Goal: Task Accomplishment & Management: Manage account settings

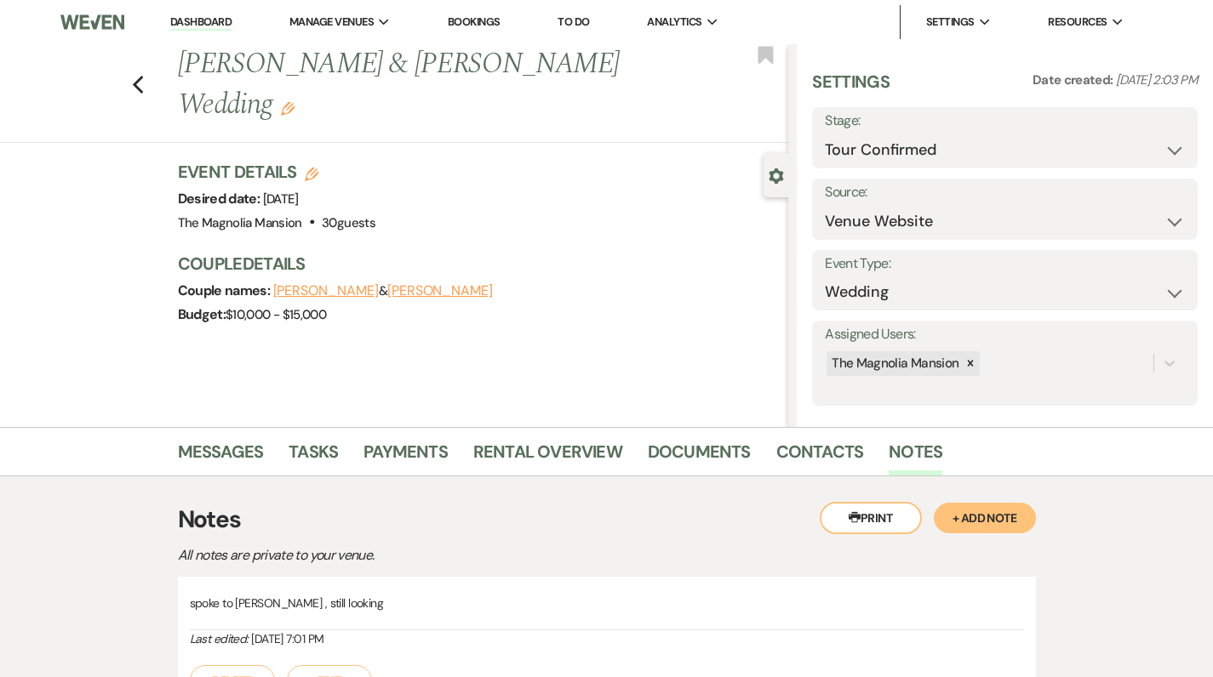
select select "4"
select select "5"
click at [143, 92] on use "button" at bounding box center [137, 85] width 11 height 19
select select "4"
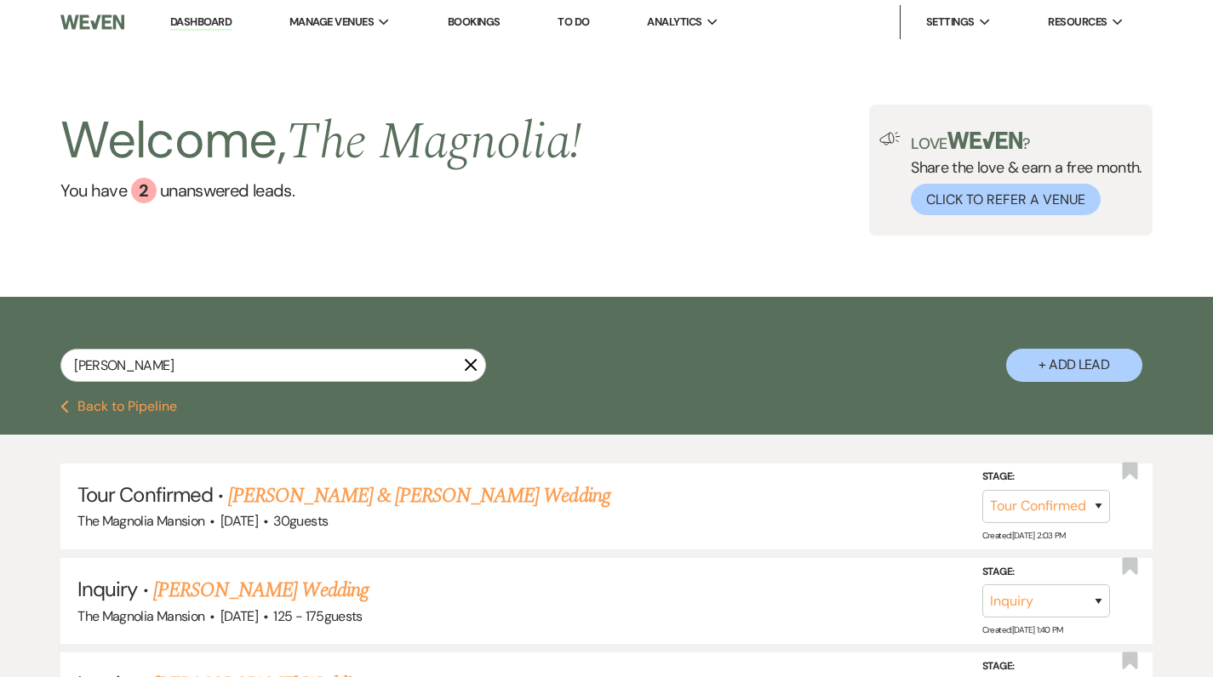
click at [473, 364] on icon "X" at bounding box center [471, 365] width 14 height 14
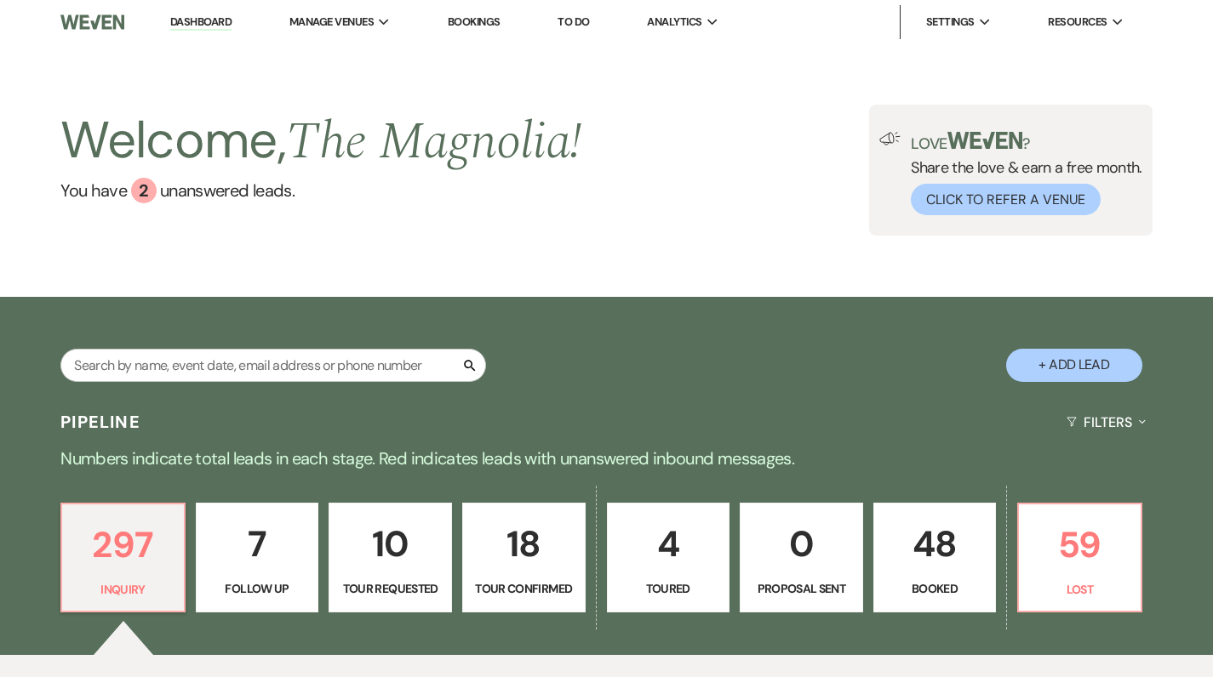
click at [469, 367] on icon "Search" at bounding box center [469, 365] width 15 height 15
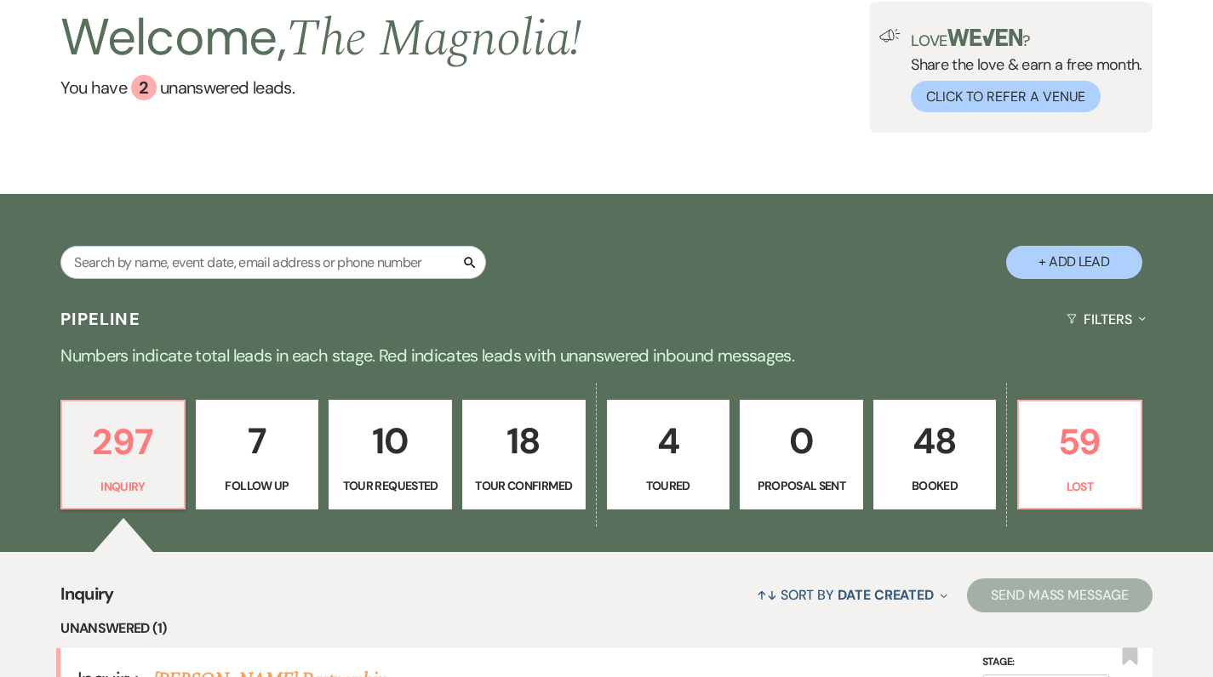
scroll to position [98, 0]
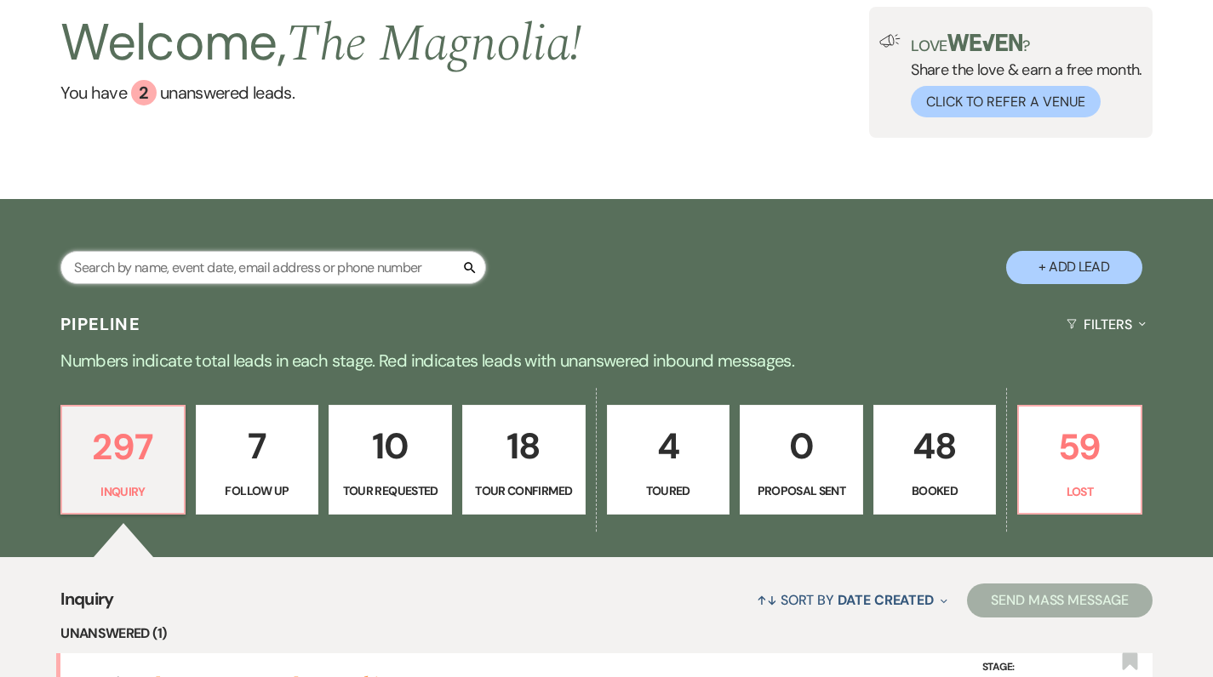
click at [325, 271] on input "text" at bounding box center [273, 267] width 426 height 33
type input "zac"
select select "4"
select select "8"
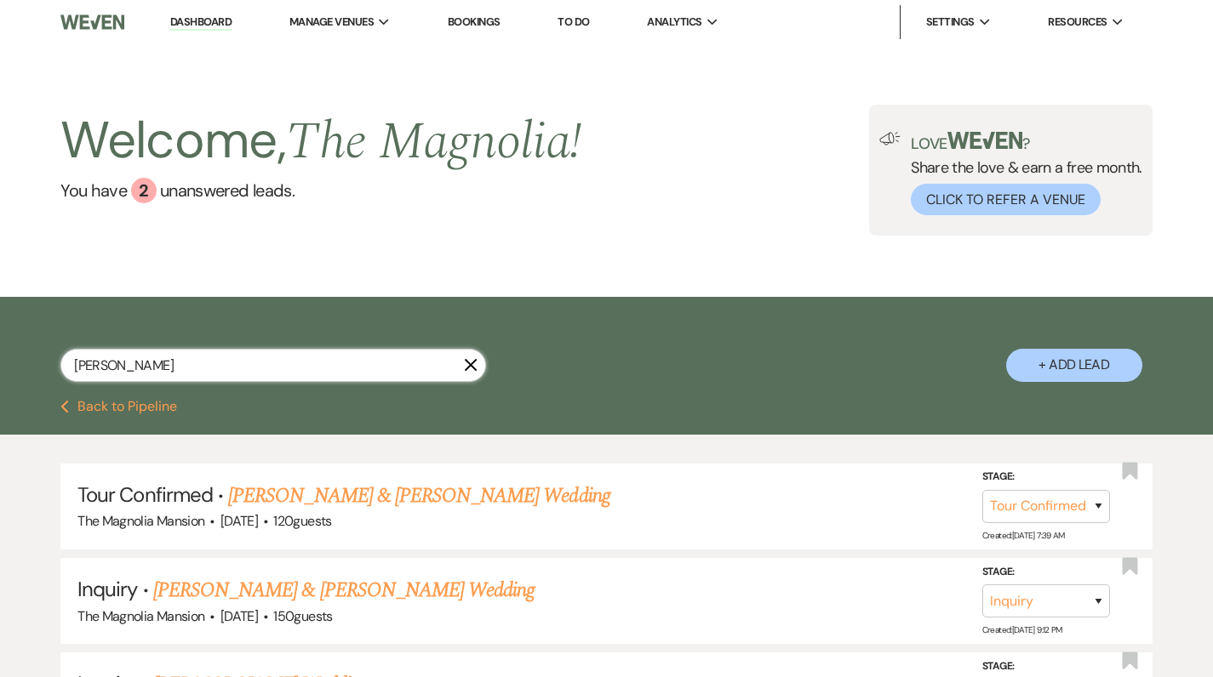
type input "[PERSON_NAME]"
select select "4"
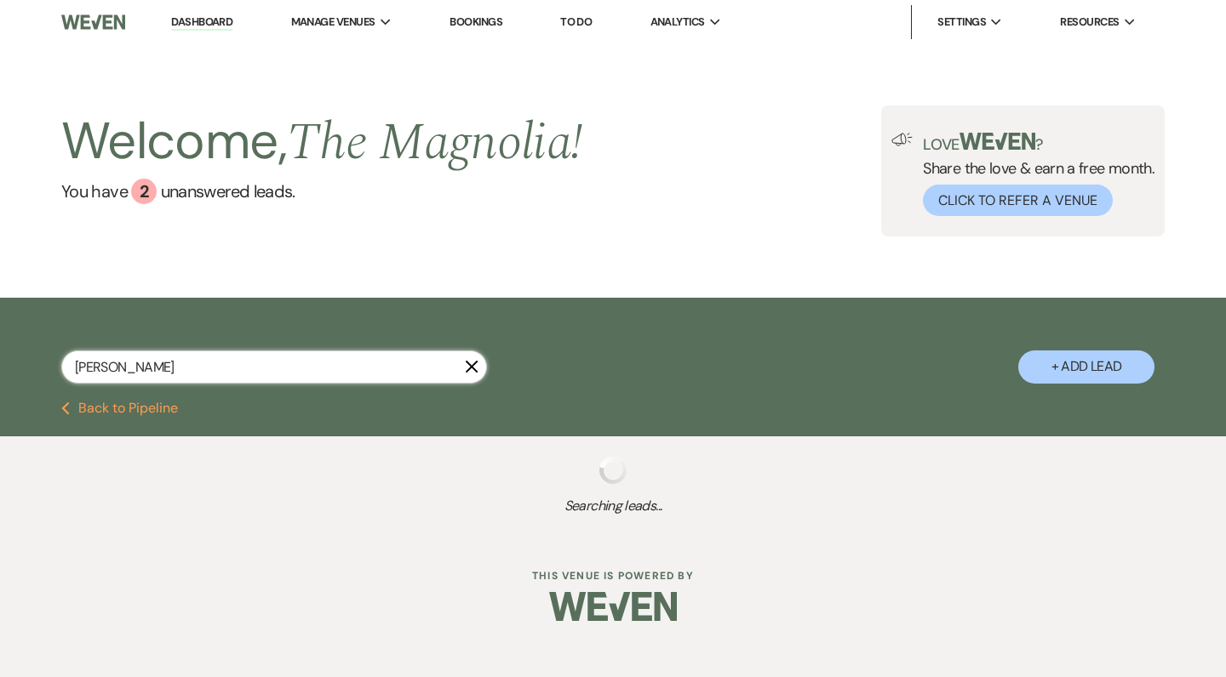
type input "[PERSON_NAME]"
select select "4"
select select "8"
select select "6"
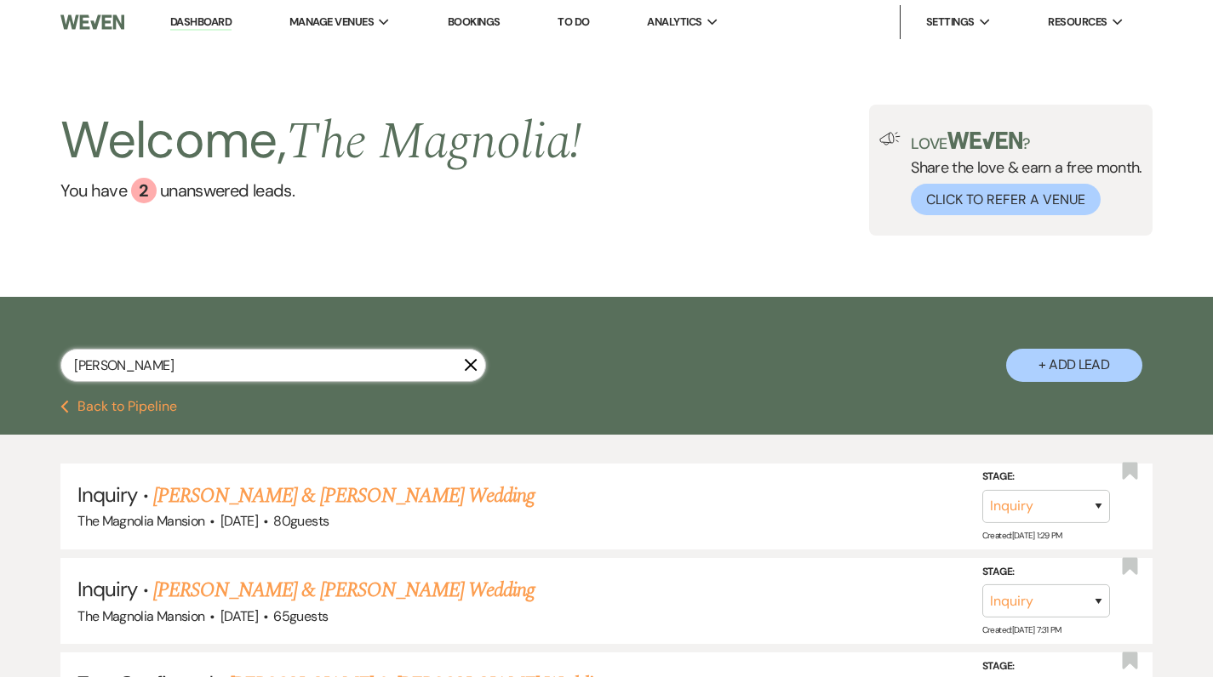
type input "[PERSON_NAME]"
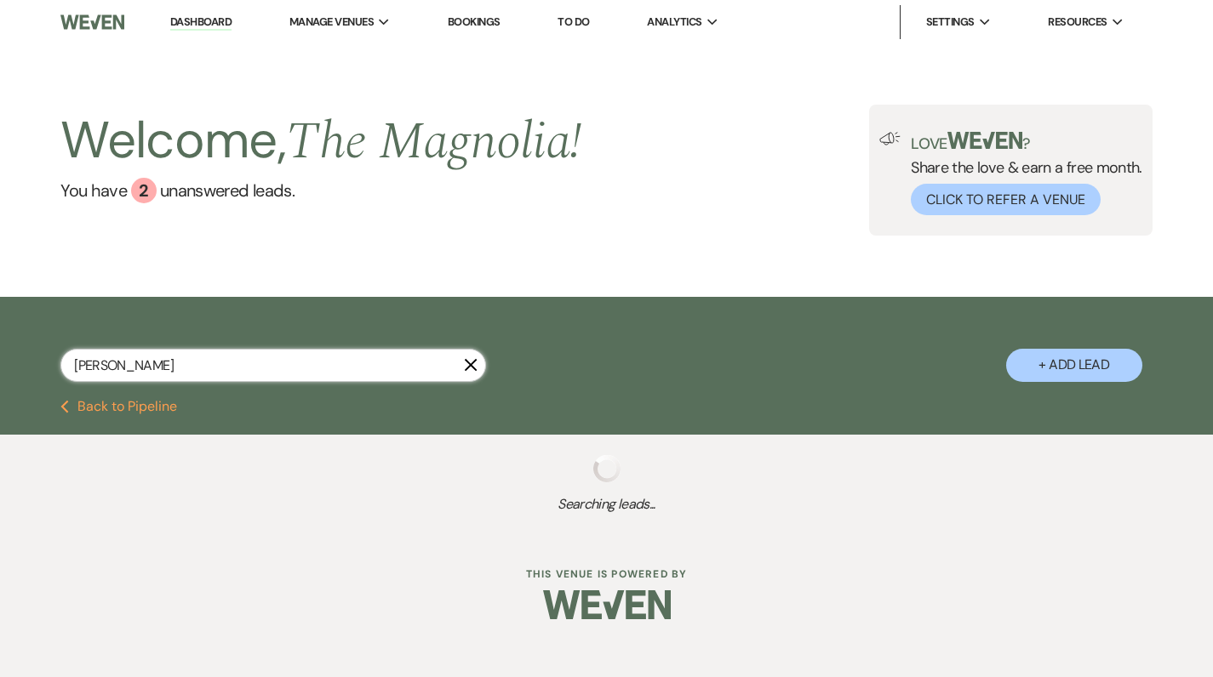
select select "4"
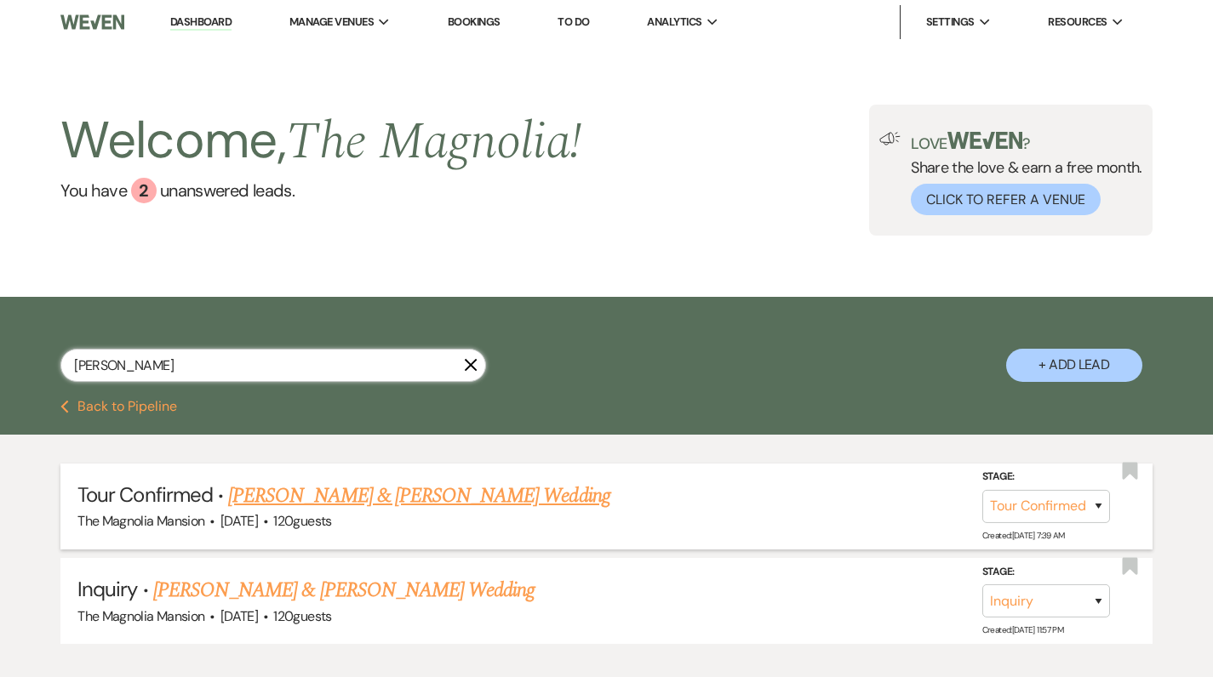
type input "[PERSON_NAME]"
click at [281, 495] on link "[PERSON_NAME] & [PERSON_NAME] Wedding" at bounding box center [418, 496] width 381 height 31
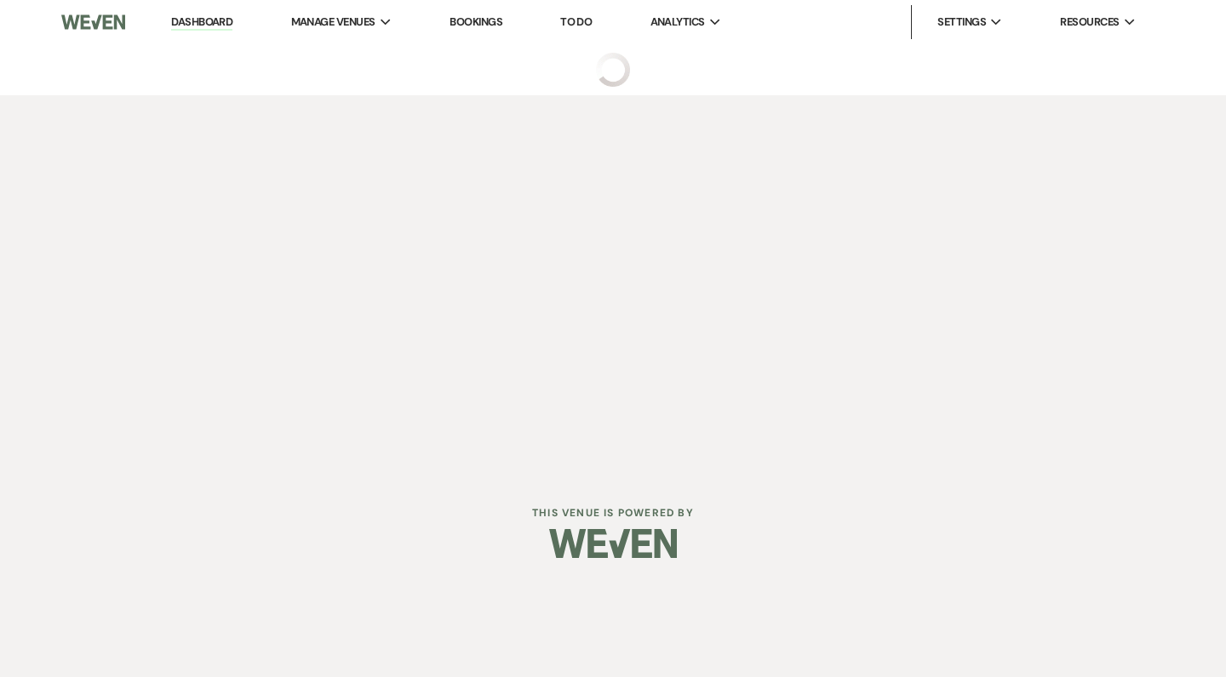
select select "4"
select select "5"
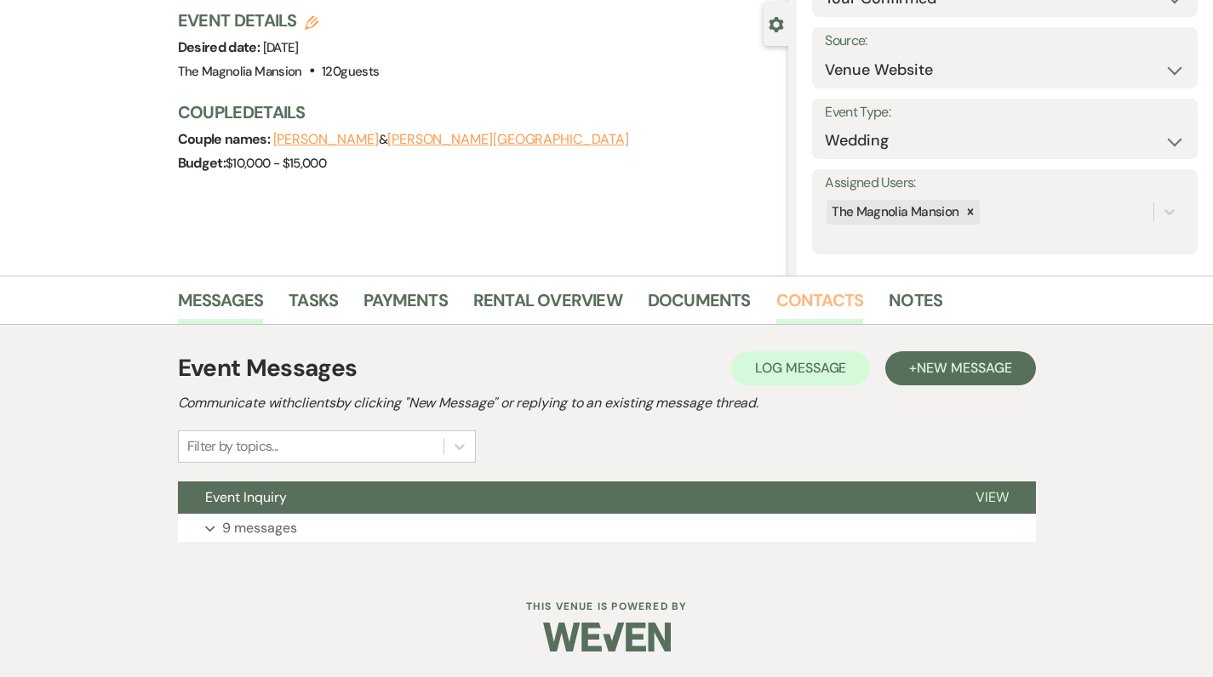
scroll to position [151, 0]
click at [265, 526] on p "9 messages" at bounding box center [259, 529] width 75 height 22
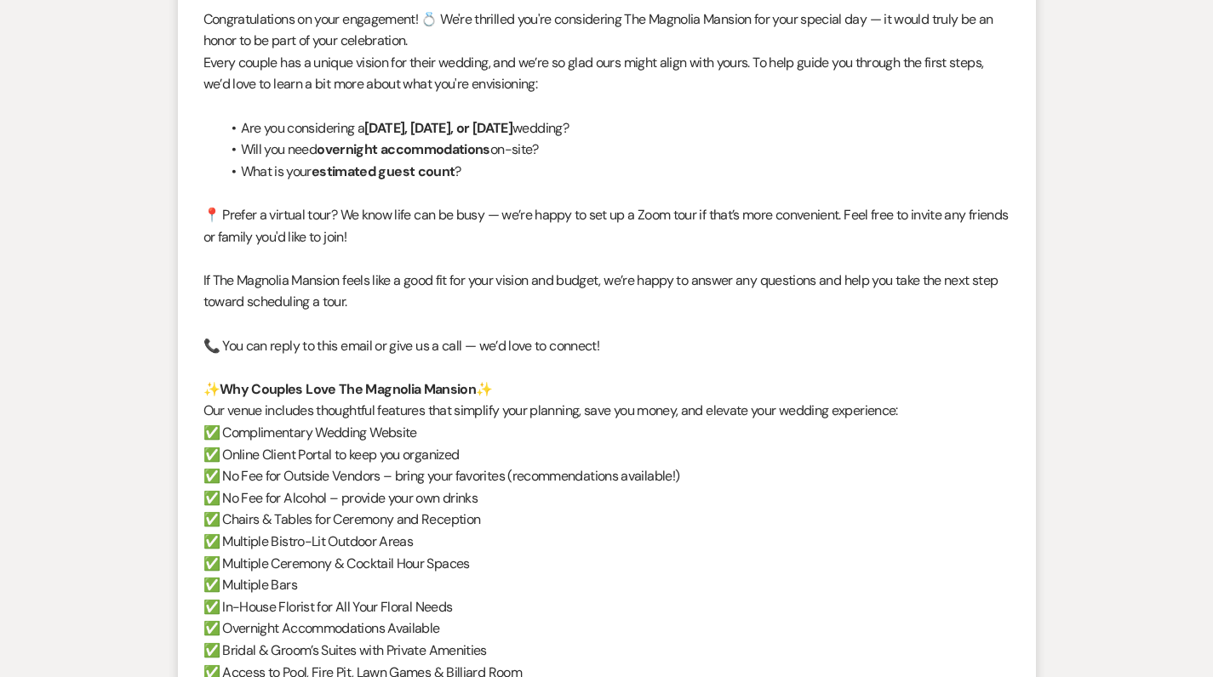
scroll to position [2422, 0]
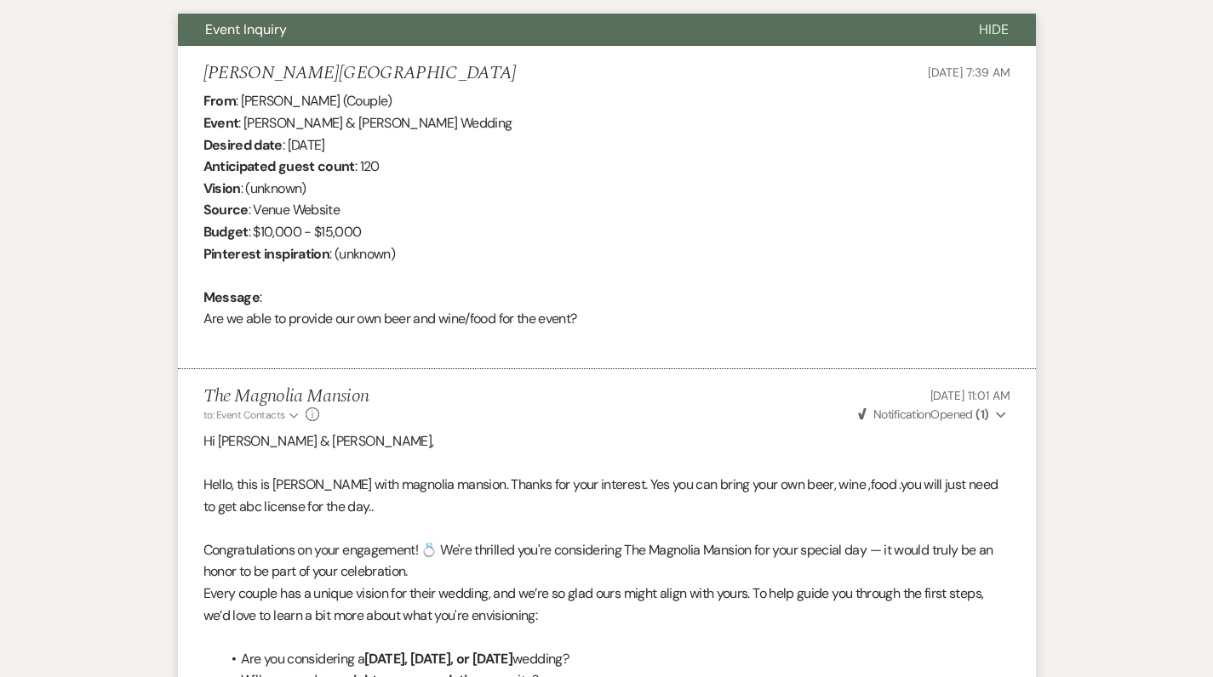
drag, startPoint x: 348, startPoint y: 578, endPoint x: 348, endPoint y: 677, distance: 98.7
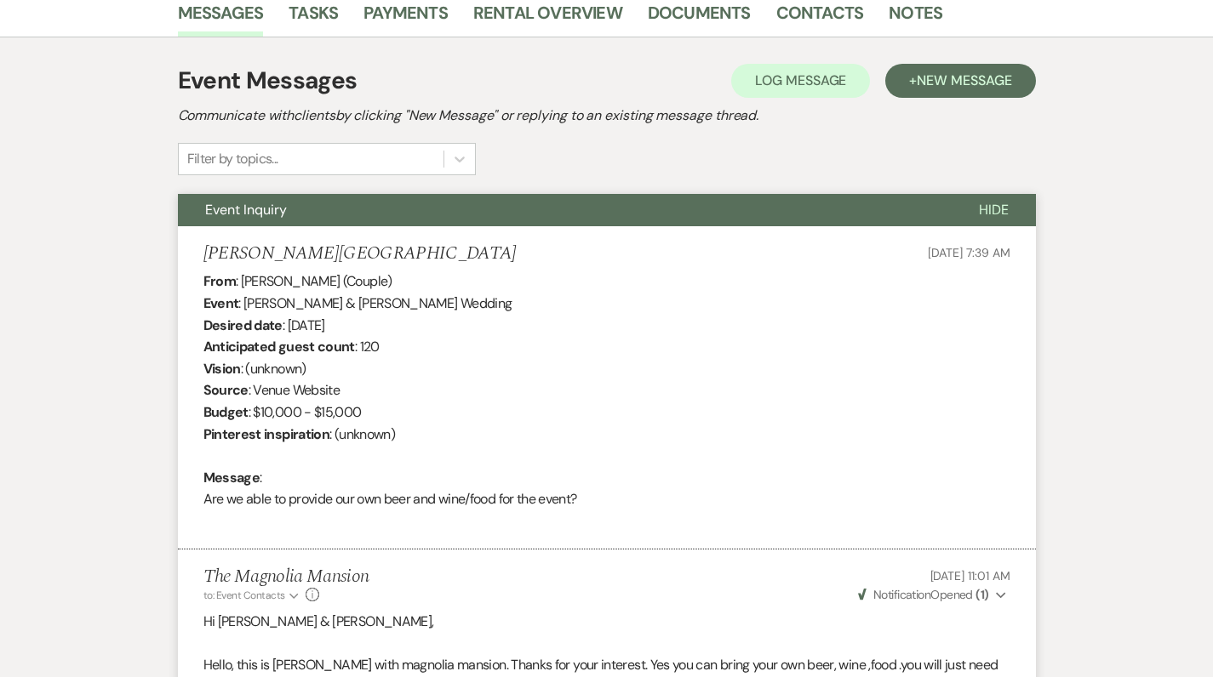
scroll to position [440, 0]
